Goal: Transaction & Acquisition: Purchase product/service

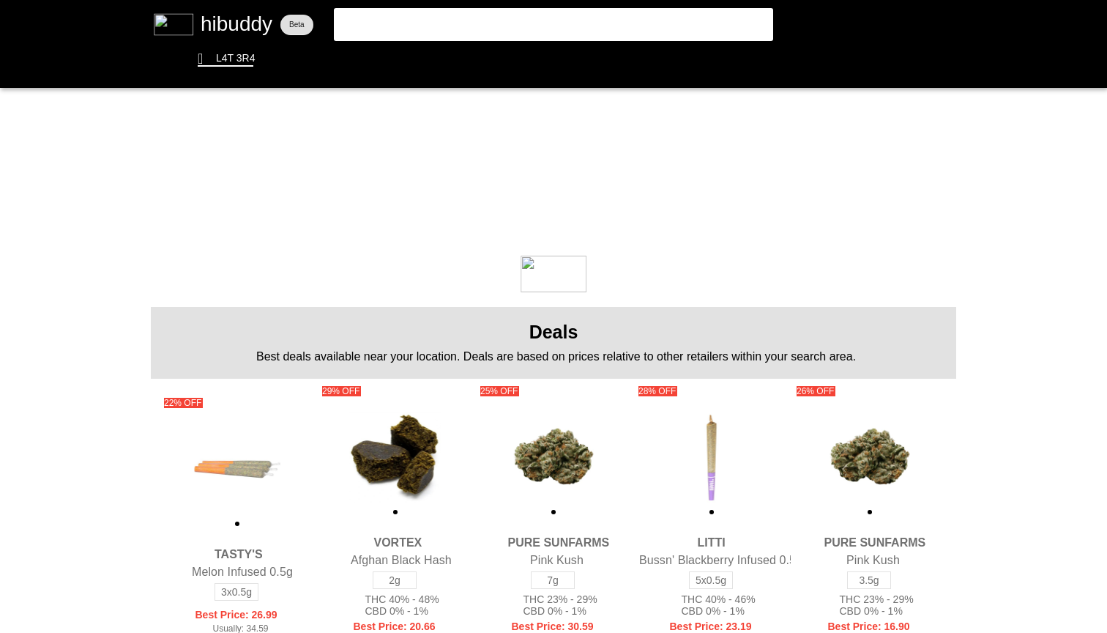
click at [477, 18] on flt-glass-pane at bounding box center [553, 316] width 1107 height 633
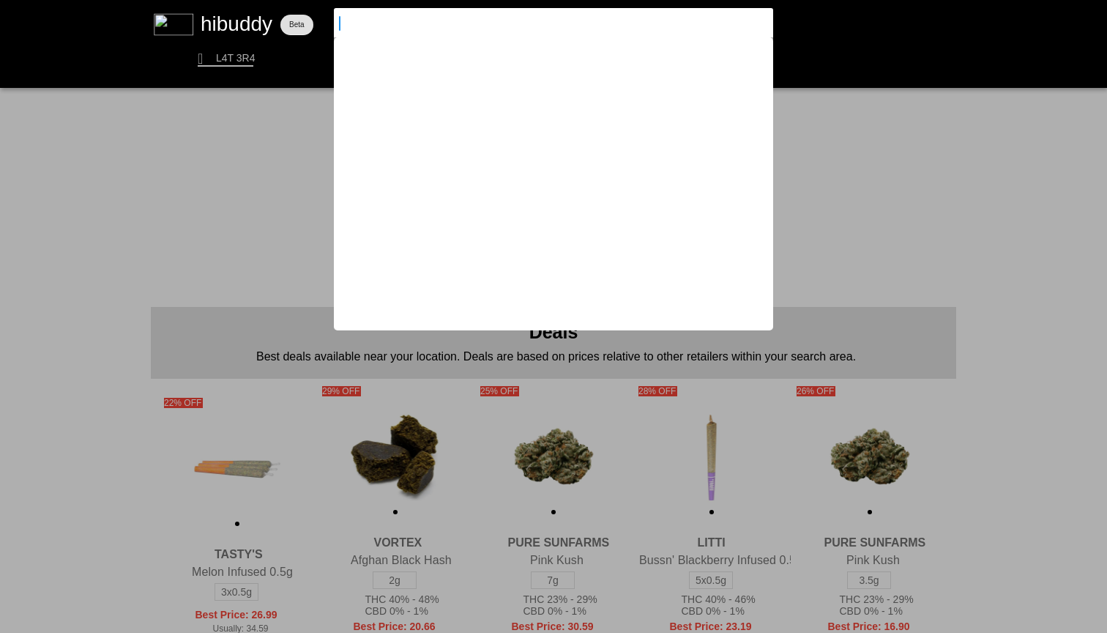
click at [679, 25] on input at bounding box center [541, 22] width 403 height 13
click at [919, 193] on flt-glass-pane at bounding box center [553, 316] width 1107 height 633
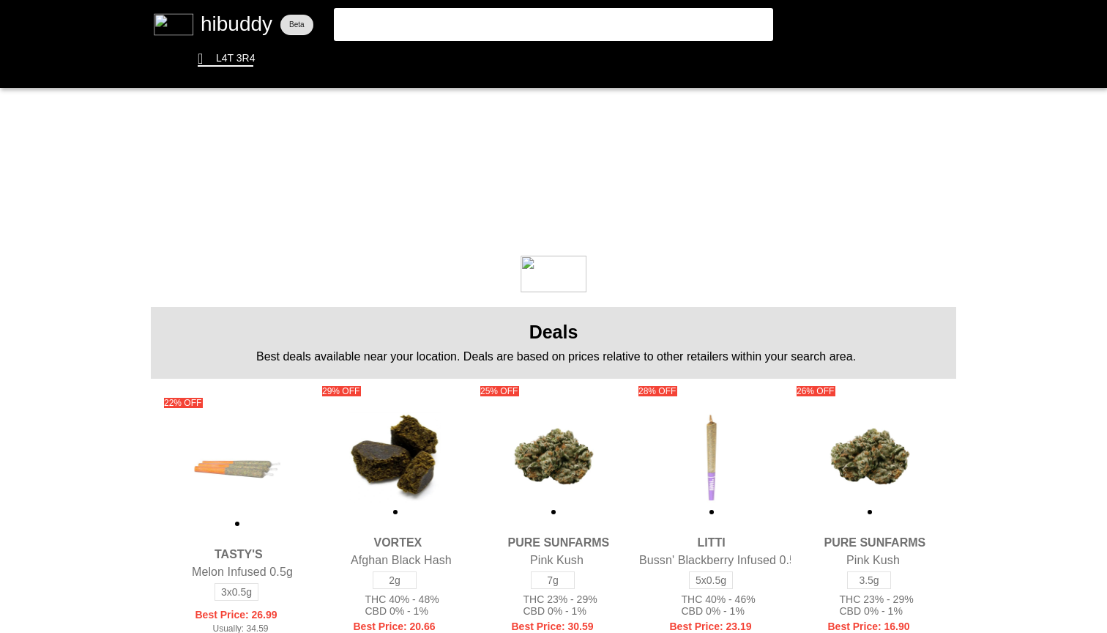
click at [538, 18] on flt-glass-pane at bounding box center [553, 316] width 1107 height 633
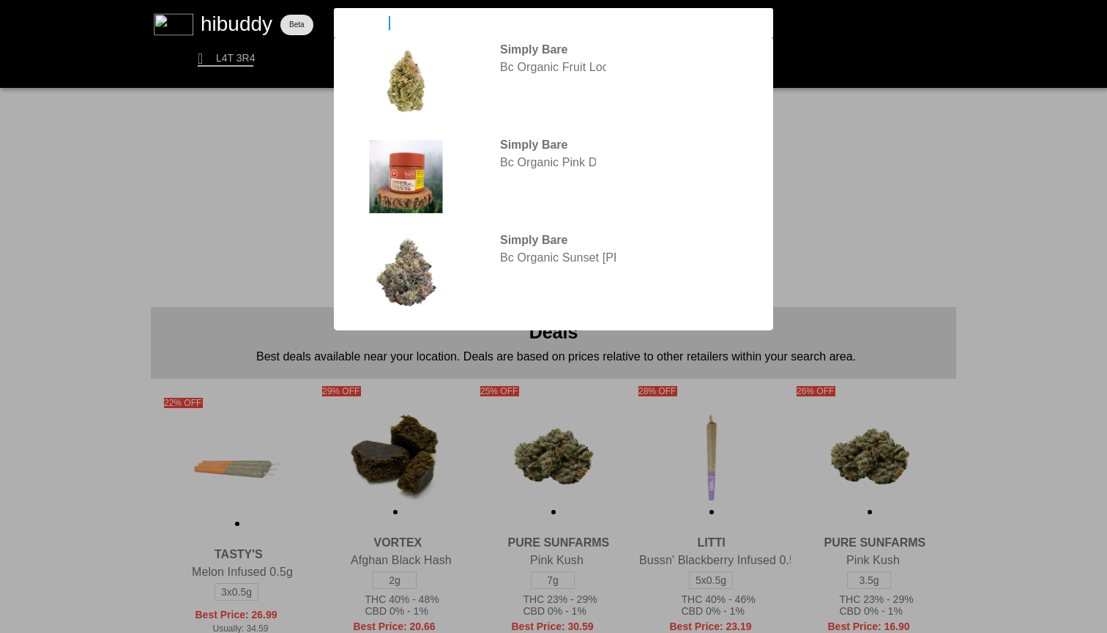
type input "simply bare"
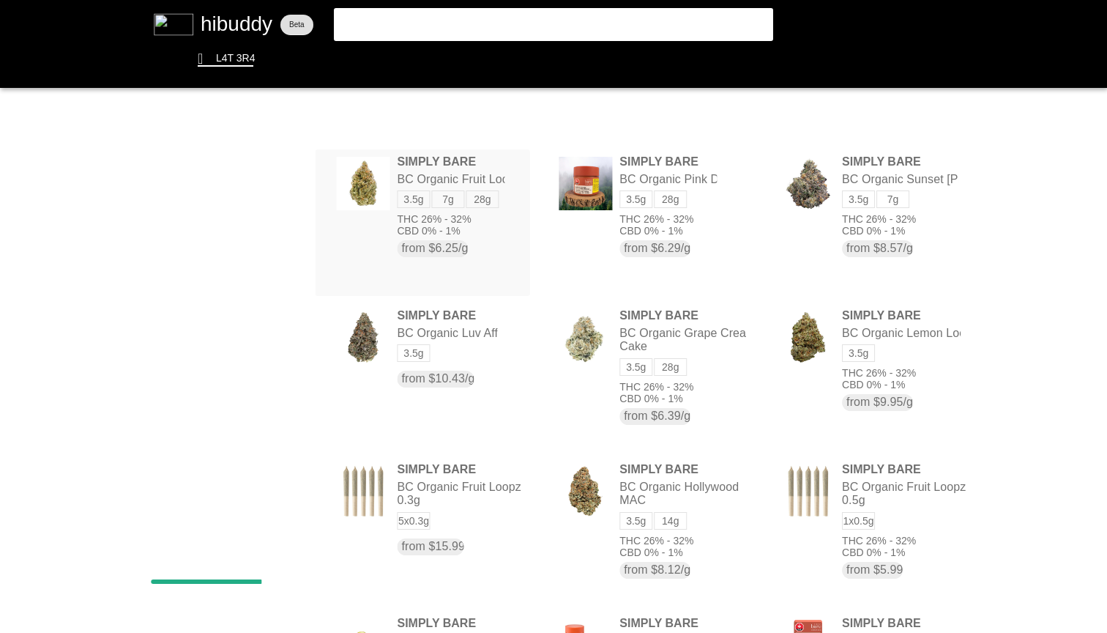
click at [495, 196] on flt-glass-pane at bounding box center [553, 316] width 1107 height 633
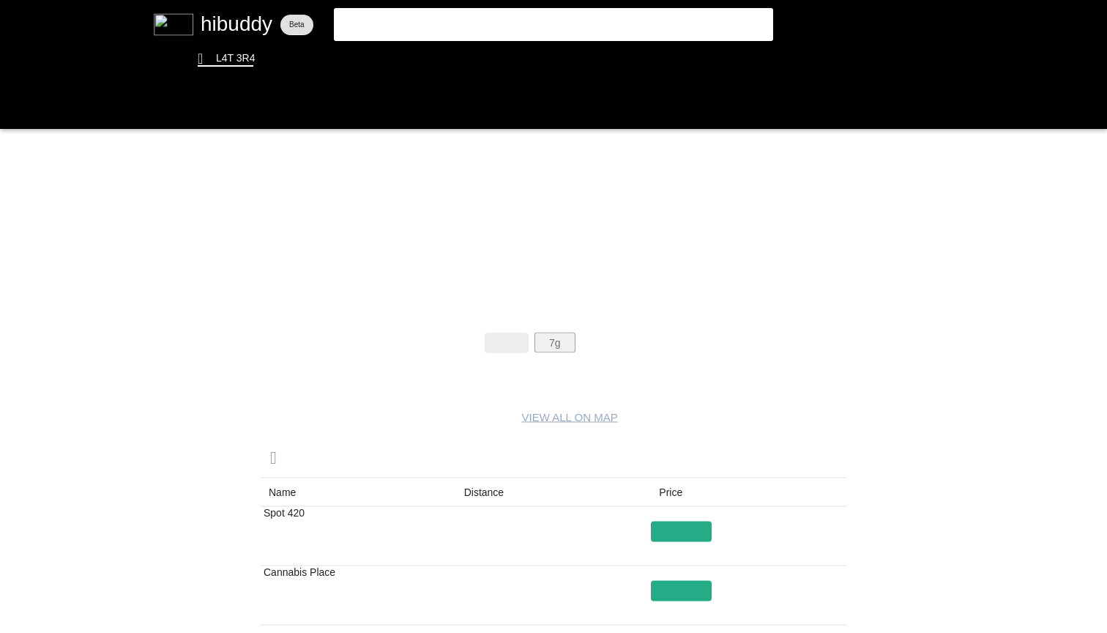
click at [548, 342] on flt-glass-pane at bounding box center [553, 316] width 1107 height 633
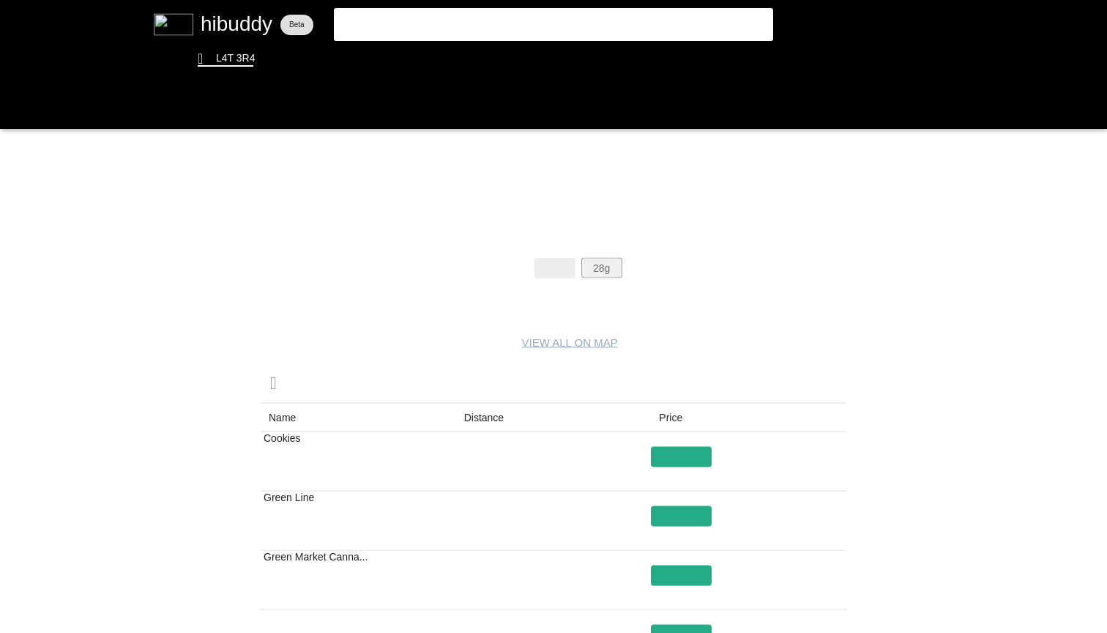
click at [604, 272] on flt-glass-pane at bounding box center [553, 316] width 1107 height 633
click at [556, 268] on flt-glass-pane at bounding box center [553, 316] width 1107 height 633
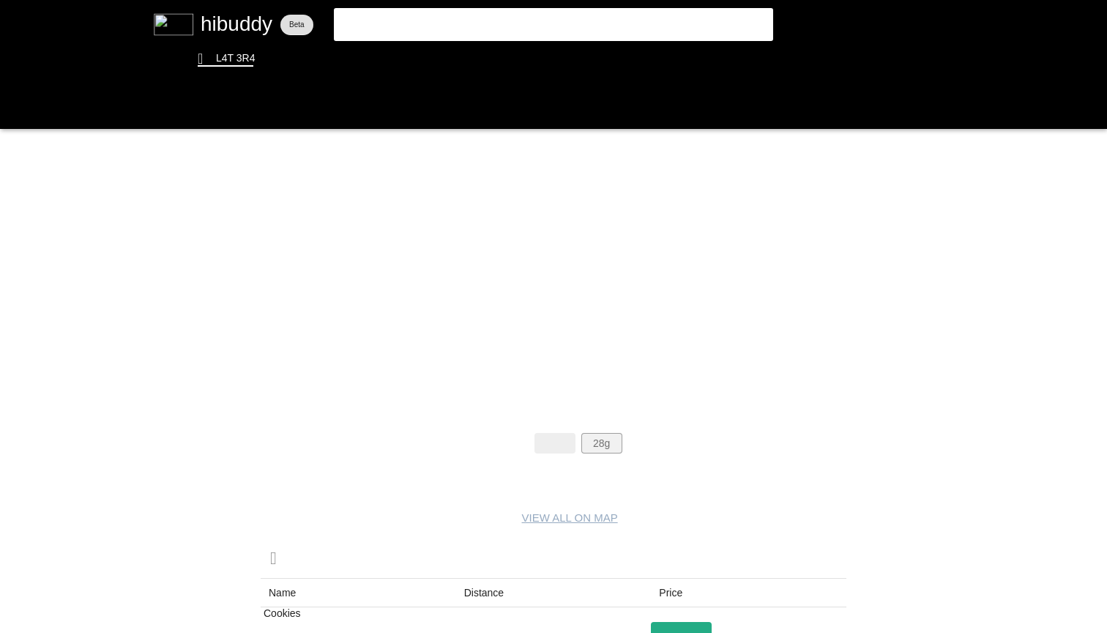
click at [617, 441] on flt-glass-pane at bounding box center [553, 316] width 1107 height 633
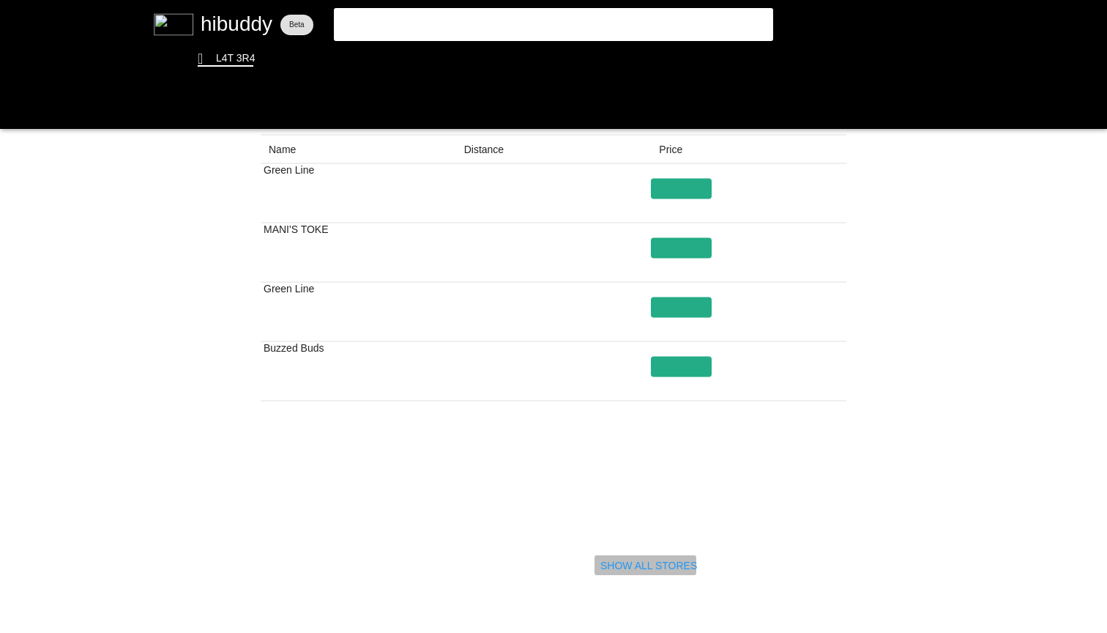
click at [622, 567] on flt-glass-pane at bounding box center [553, 316] width 1107 height 633
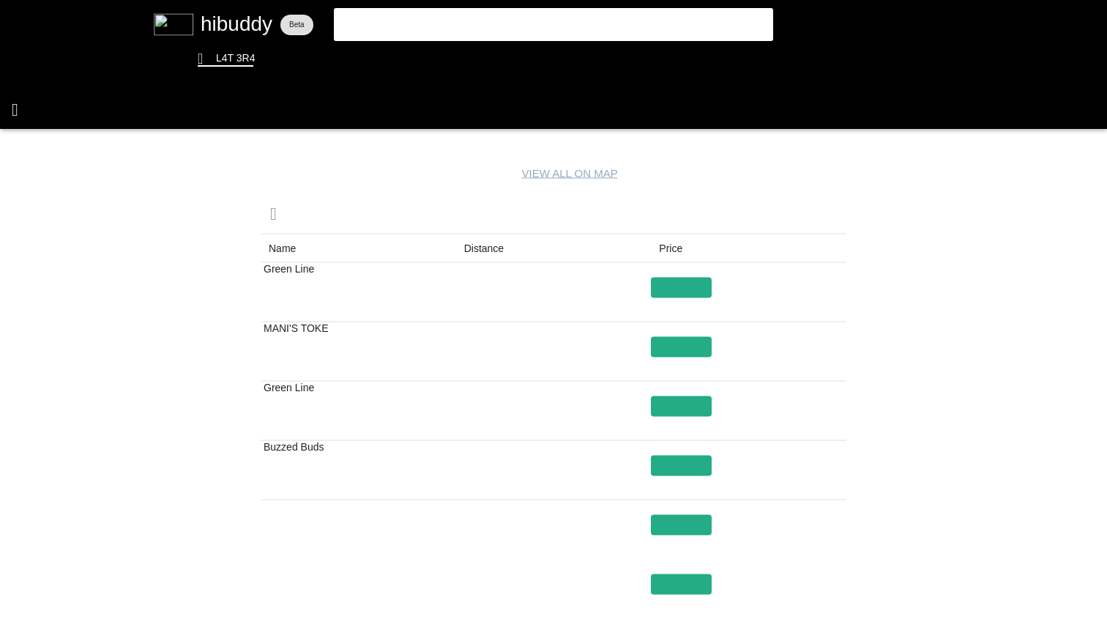
click at [26, 102] on flt-glass-pane at bounding box center [553, 316] width 1107 height 633
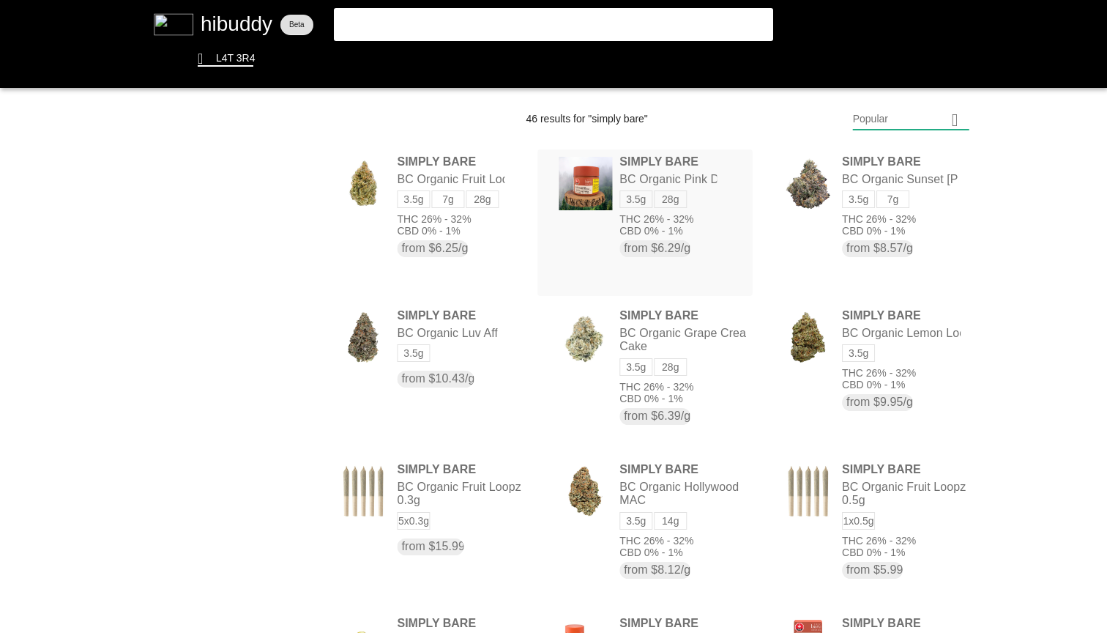
click at [706, 204] on flt-glass-pane at bounding box center [553, 316] width 1107 height 633
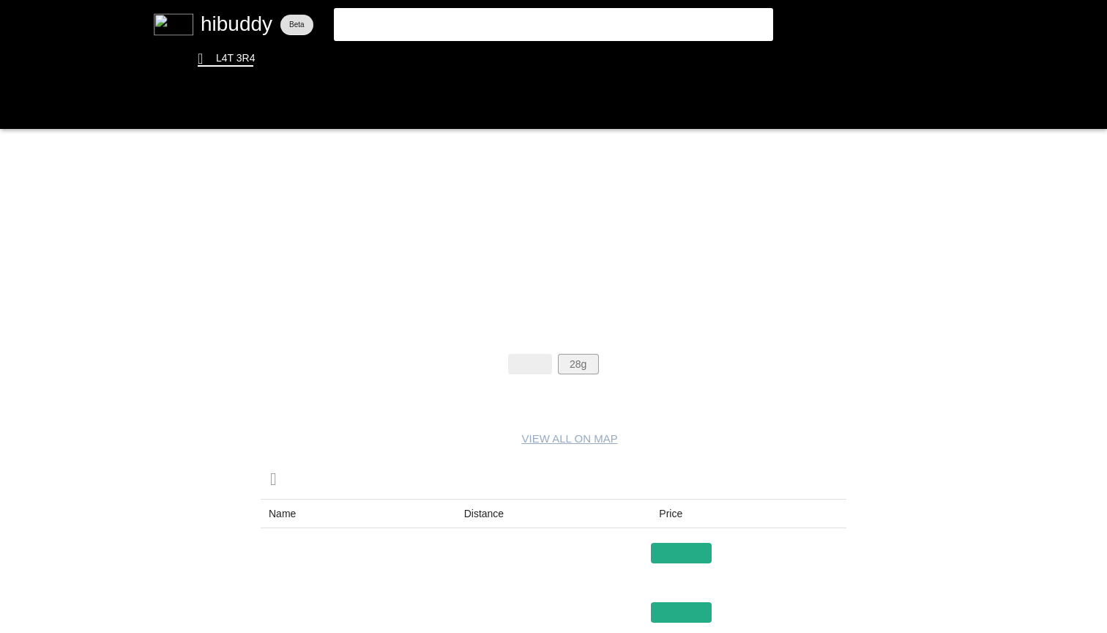
click at [574, 364] on flt-glass-pane at bounding box center [553, 316] width 1107 height 633
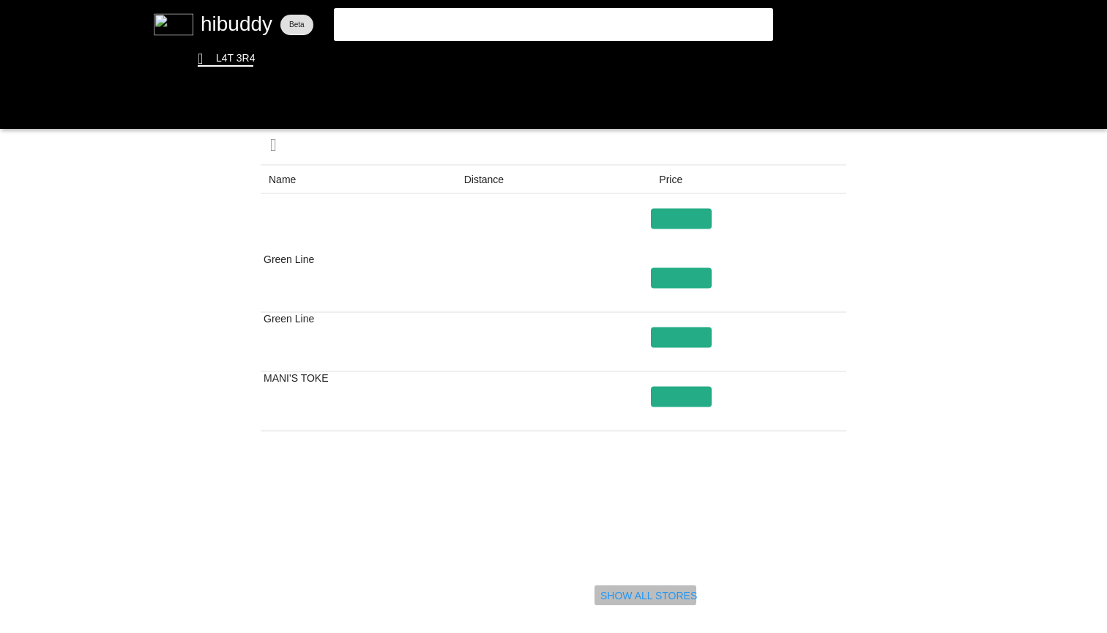
click at [603, 606] on flt-glass-pane at bounding box center [553, 316] width 1107 height 633
click at [605, 600] on flt-glass-pane at bounding box center [553, 316] width 1107 height 633
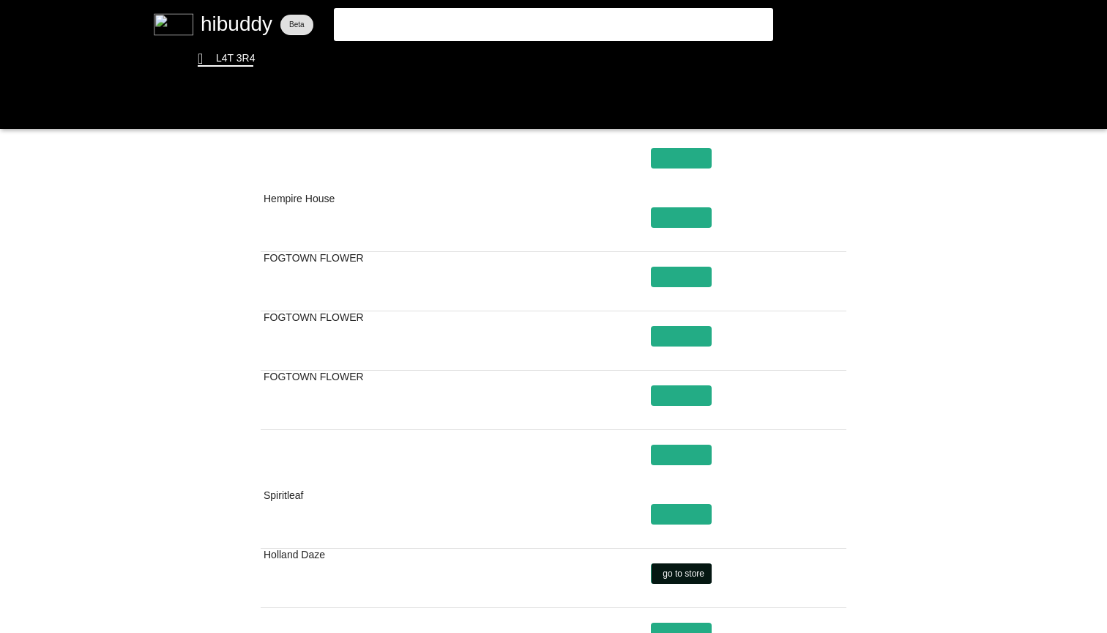
click at [690, 569] on flt-glass-pane at bounding box center [553, 316] width 1107 height 633
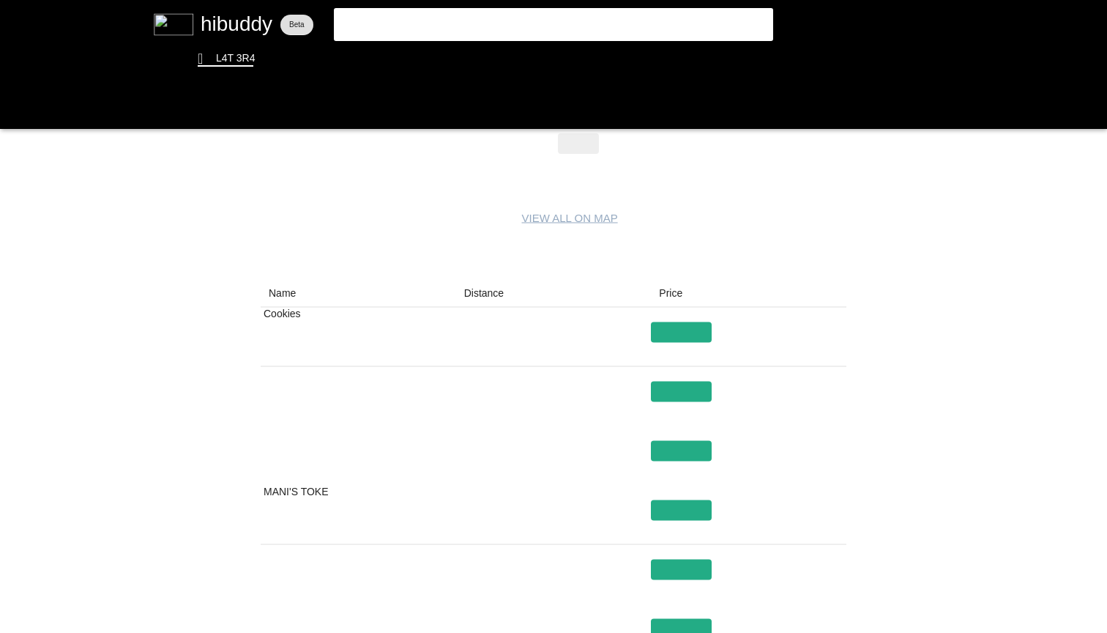
click at [524, 29] on flt-glass-pane at bounding box center [553, 316] width 1107 height 633
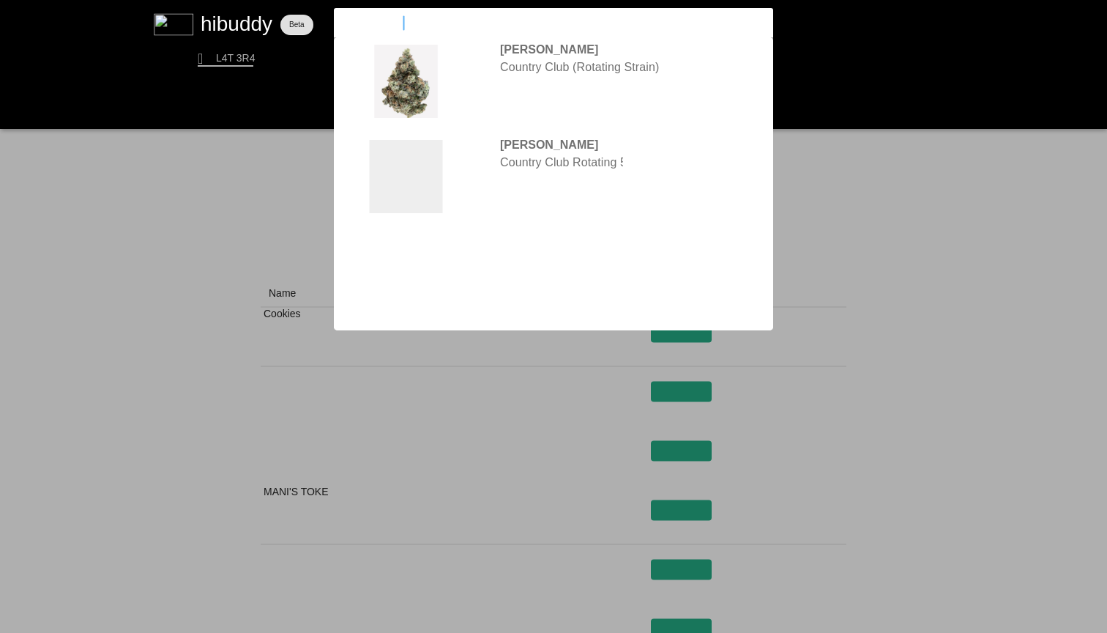
type input "country club"
click at [564, 94] on flt-glass-pane at bounding box center [553, 316] width 1107 height 633
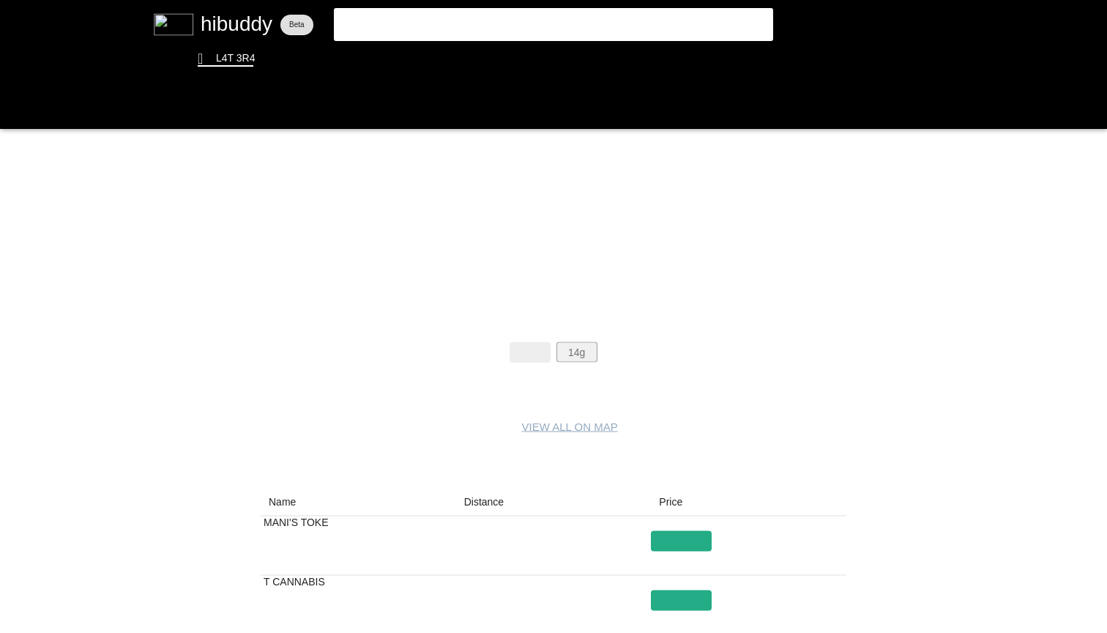
click at [568, 354] on flt-glass-pane at bounding box center [553, 316] width 1107 height 633
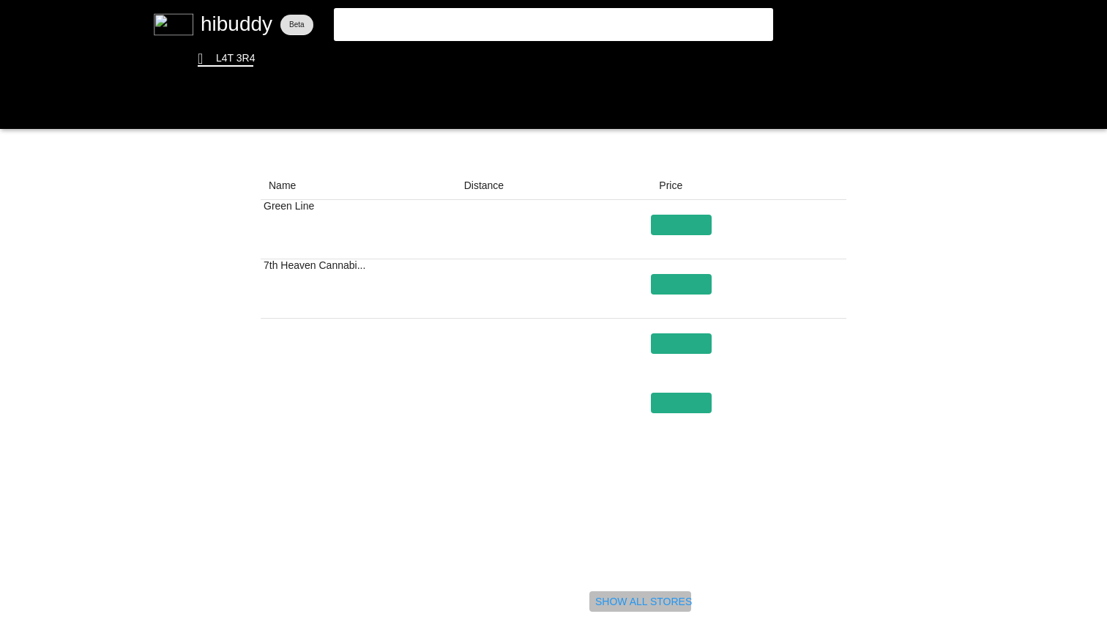
click at [616, 593] on flt-glass-pane at bounding box center [553, 316] width 1107 height 633
